Goal: Entertainment & Leisure: Consume media (video, audio)

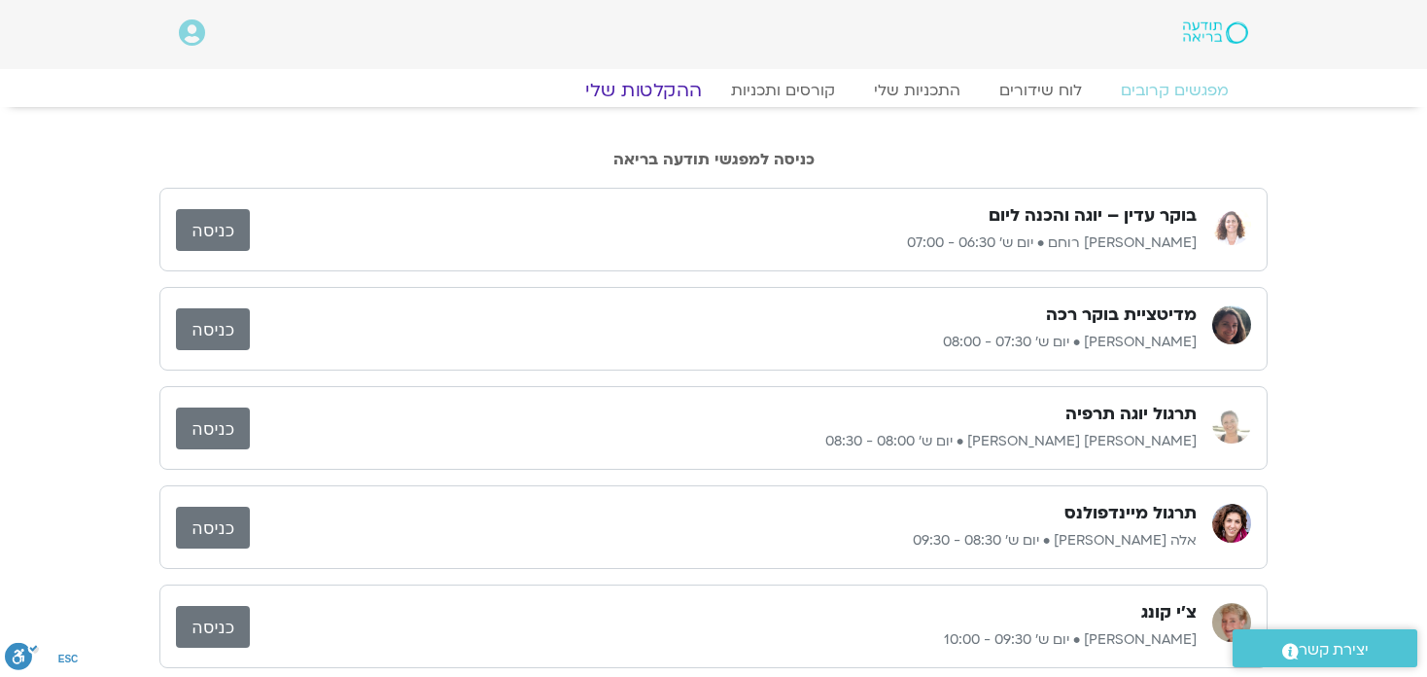
click at [629, 89] on link "ההקלטות שלי" at bounding box center [643, 90] width 163 height 23
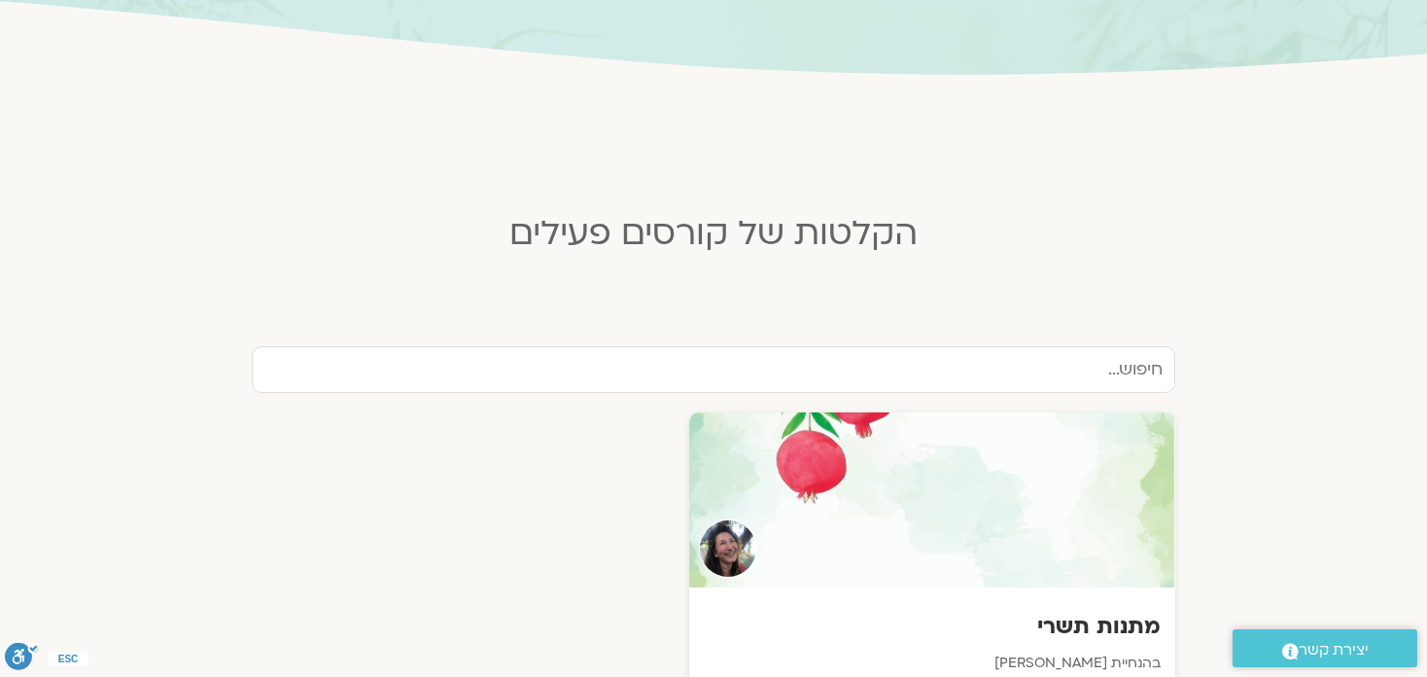
scroll to position [389, 0]
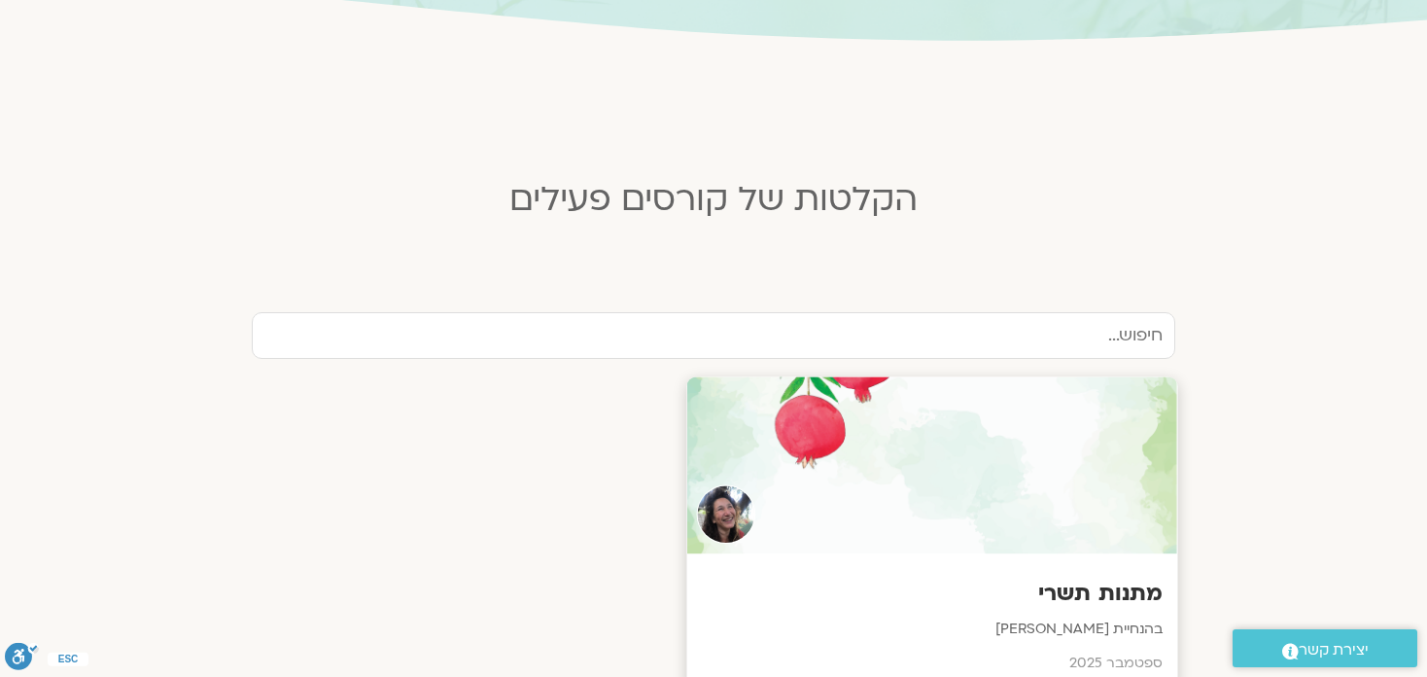
click at [968, 445] on div at bounding box center [932, 465] width 491 height 177
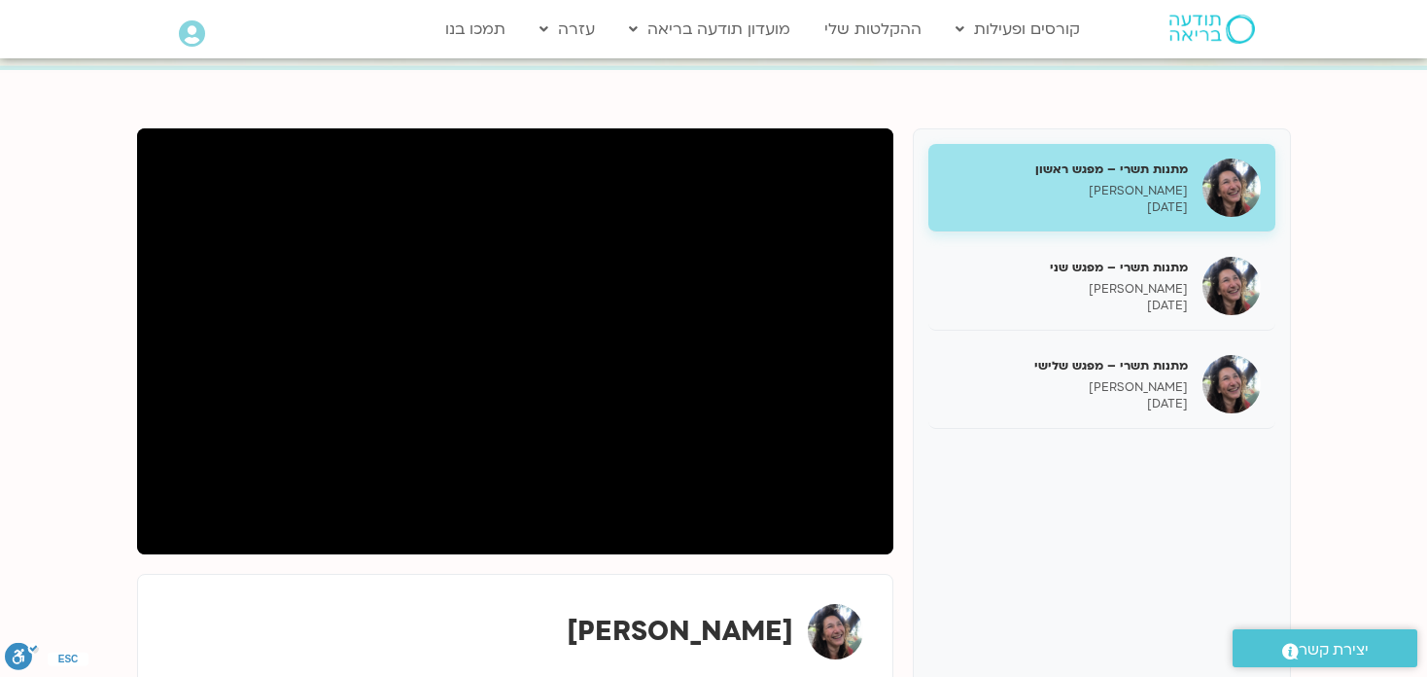
scroll to position [292, 0]
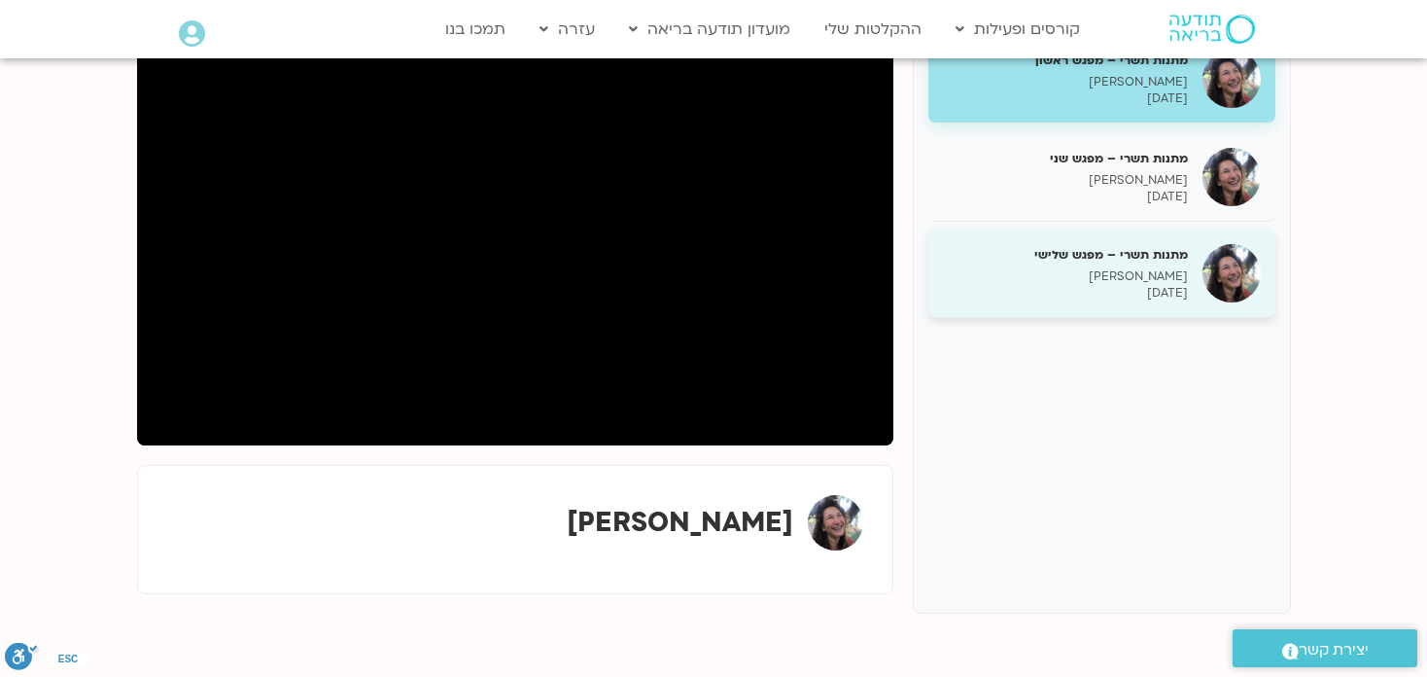
click at [1022, 264] on div "מתנות תשרי – מפגש שלישי מירה רגב 25/09/2025" at bounding box center [1065, 273] width 245 height 55
